Goal: Find specific page/section: Find specific page/section

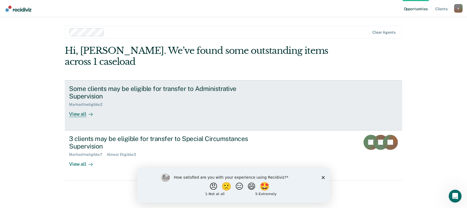
click at [81, 113] on div "View all" at bounding box center [84, 112] width 30 height 10
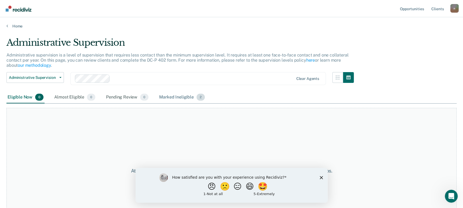
click at [180, 94] on div "Marked Ineligible 2" at bounding box center [182, 97] width 48 height 12
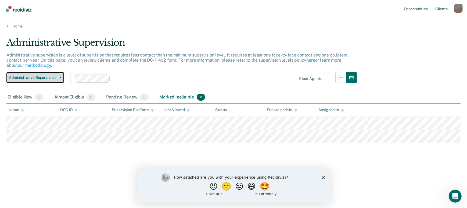
click at [58, 75] on button "Administrative Supervision" at bounding box center [34, 77] width 57 height 11
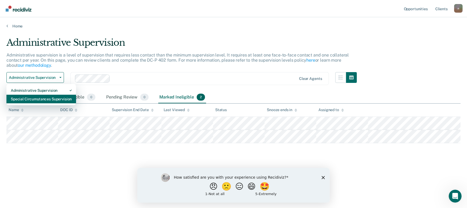
click at [38, 99] on div "Special Circumstances Supervision" at bounding box center [41, 99] width 61 height 9
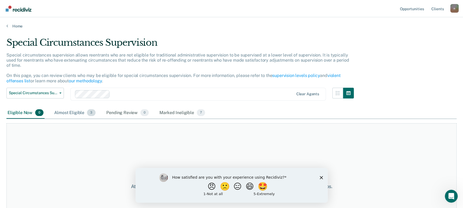
click at [67, 107] on div "Almost Eligible 3" at bounding box center [75, 113] width 44 height 12
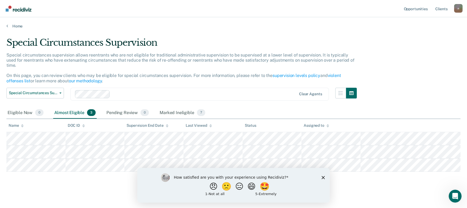
click at [323, 178] on polygon "Close survey" at bounding box center [322, 176] width 3 height 3
